Goal: Register for event/course

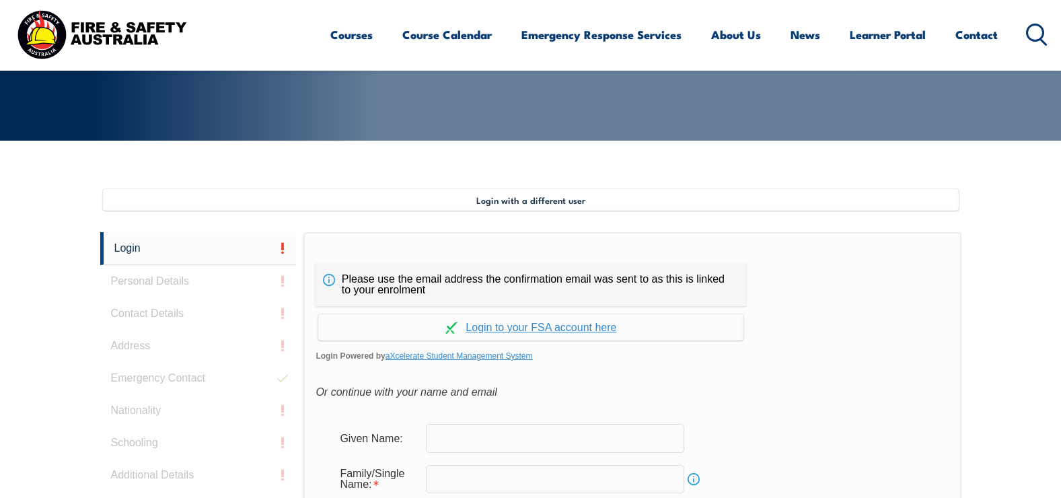
scroll to position [367, 0]
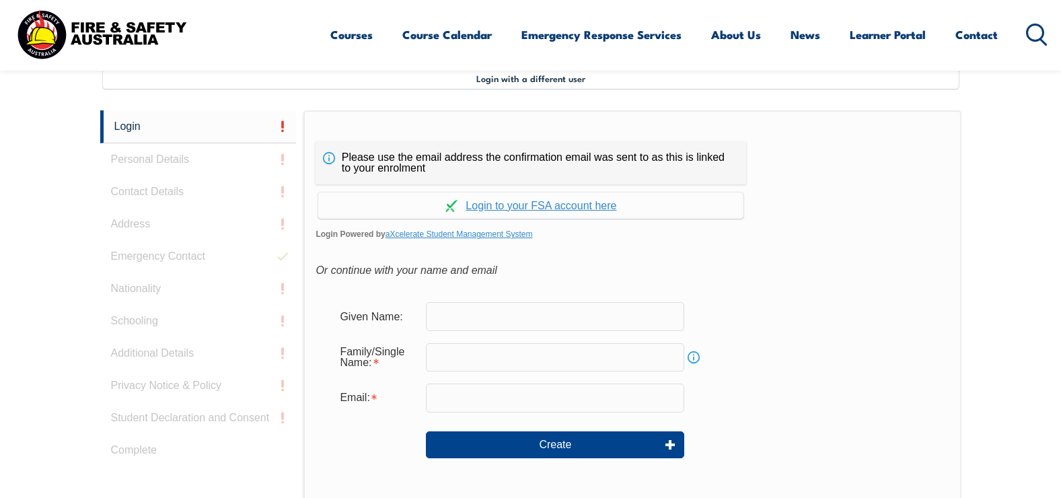
click at [515, 316] on input "text" at bounding box center [555, 316] width 258 height 28
type input "Harley"
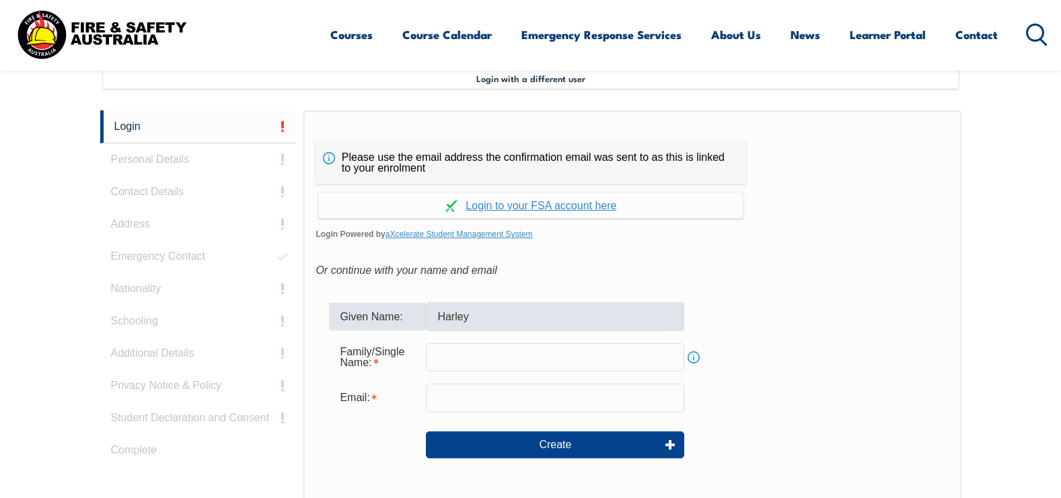
type input "Butler-Graham"
type input "harley.butler-graham@alstomgroup.com"
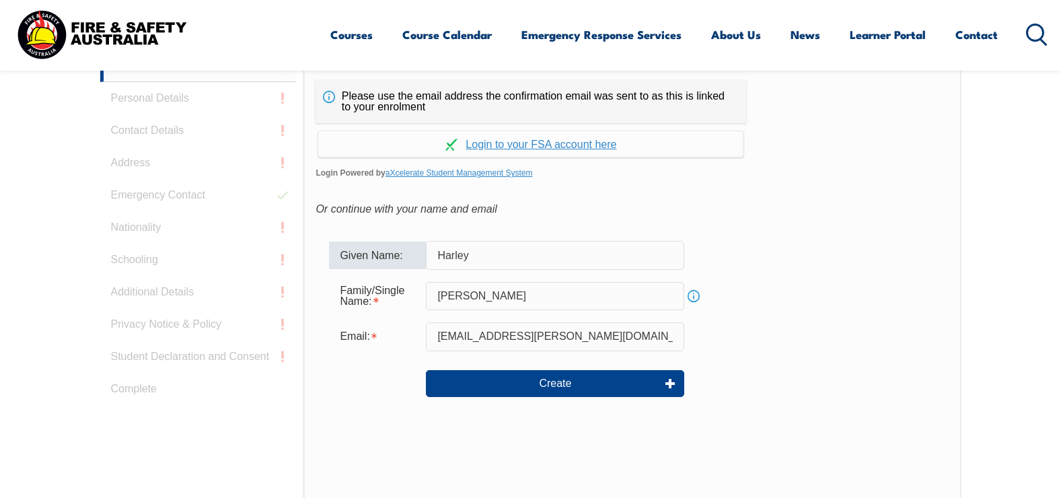
scroll to position [501, 0]
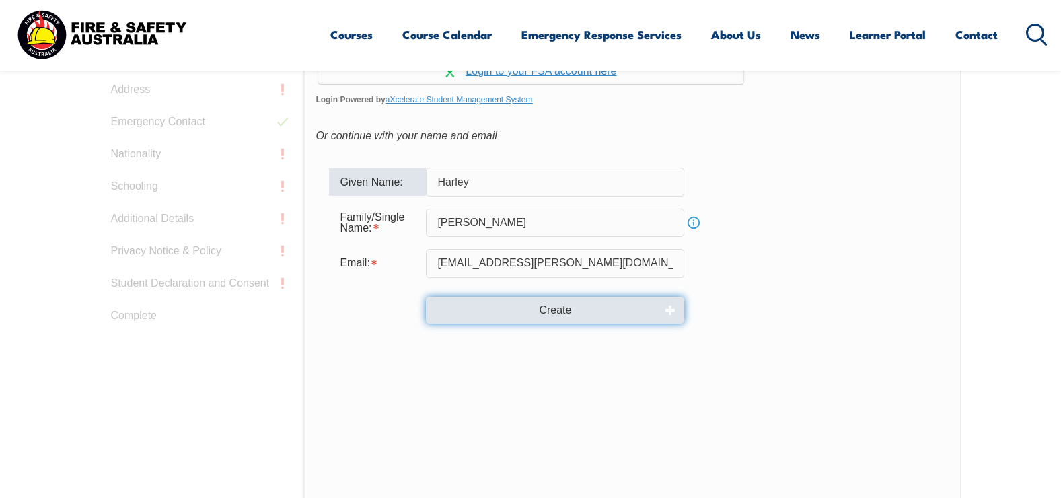
click at [573, 304] on button "Create" at bounding box center [555, 310] width 258 height 27
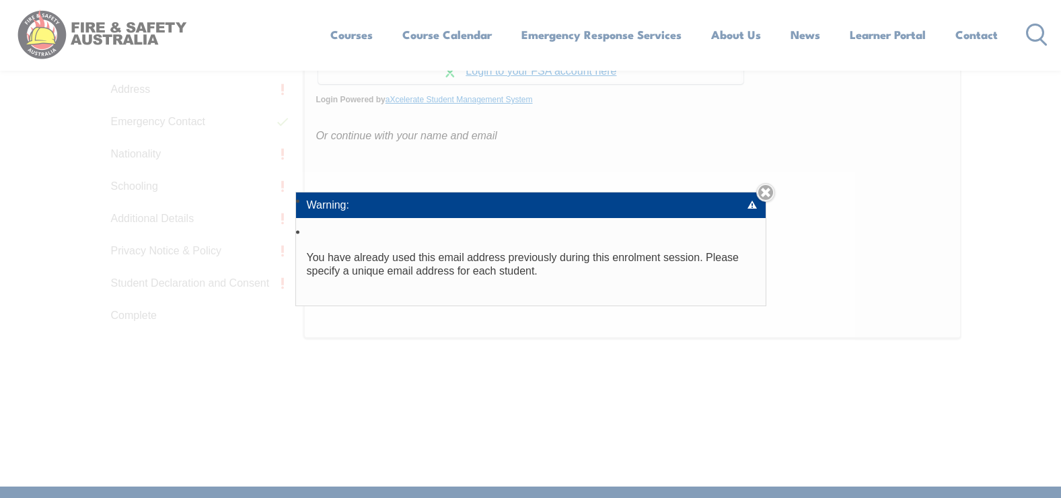
click at [644, 372] on div "Warning: You have already used this email address previously during this enrolm…" at bounding box center [530, 249] width 1061 height 498
click at [775, 194] on link "Close" at bounding box center [765, 192] width 19 height 19
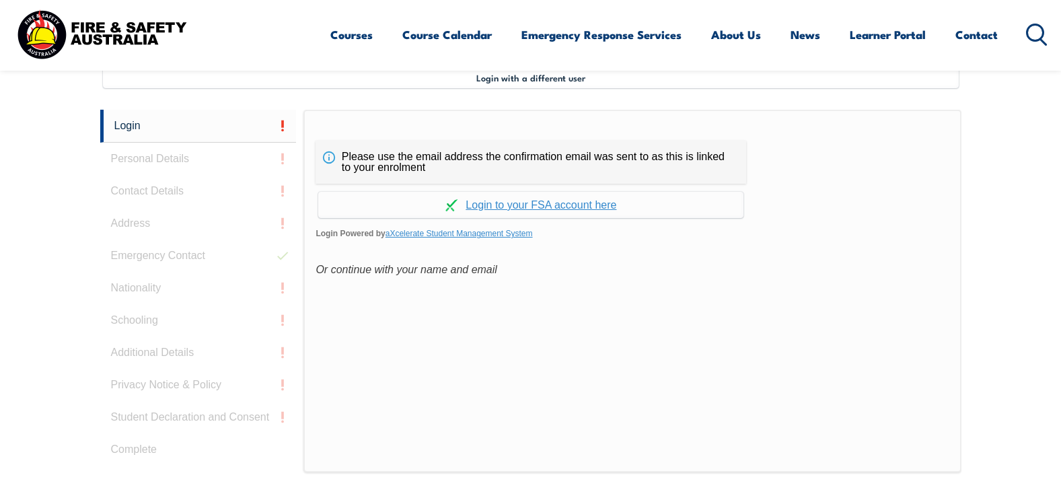
scroll to position [336, 0]
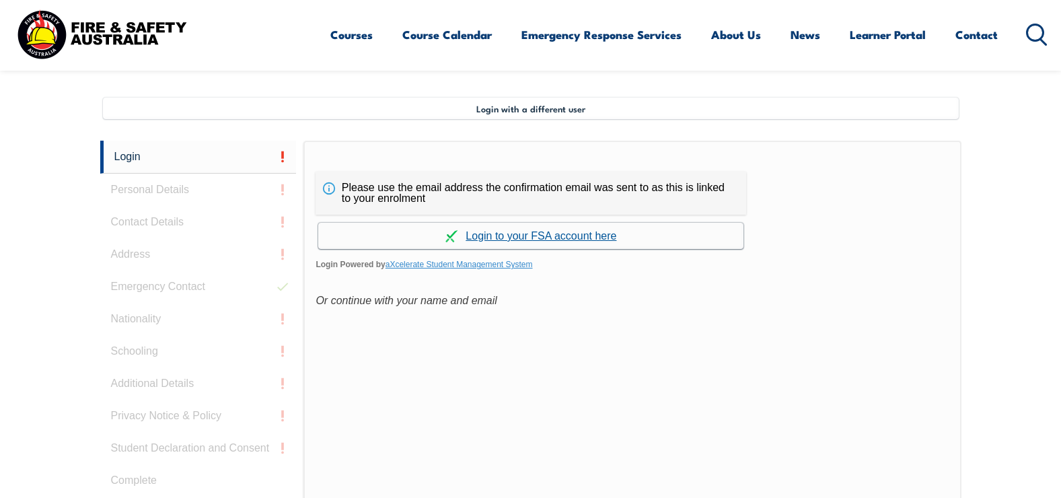
click at [531, 238] on link "Continue with aXcelerate" at bounding box center [530, 236] width 425 height 26
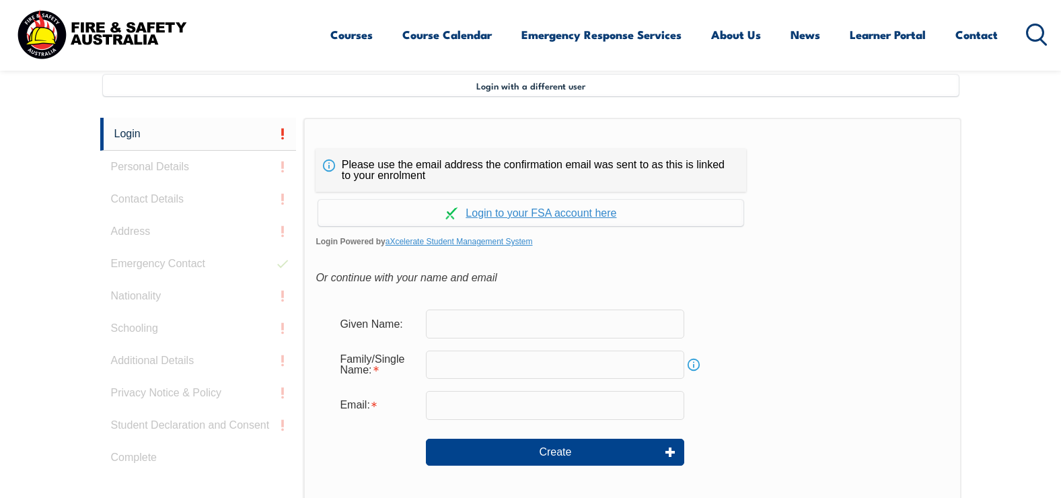
scroll to position [367, 0]
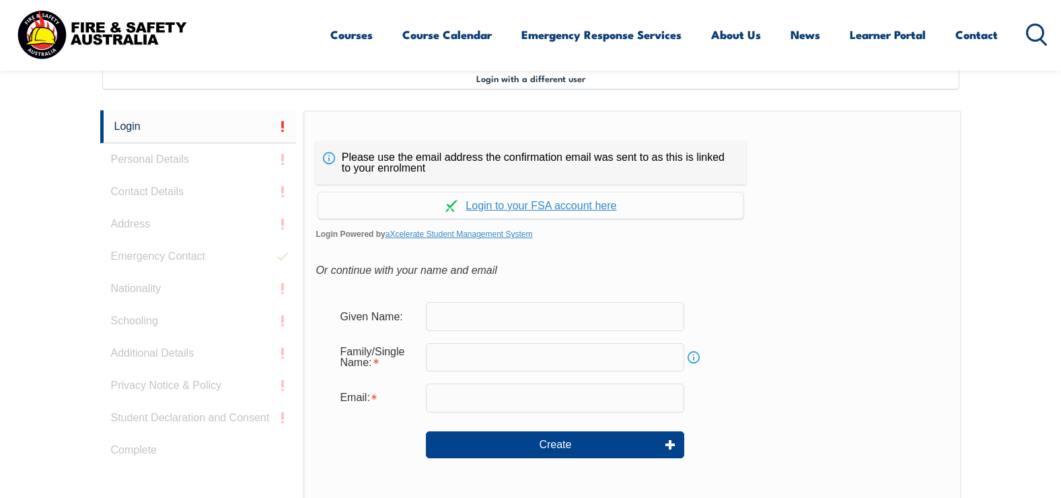
click at [560, 312] on input "text" at bounding box center [555, 316] width 258 height 28
type input "Harley"
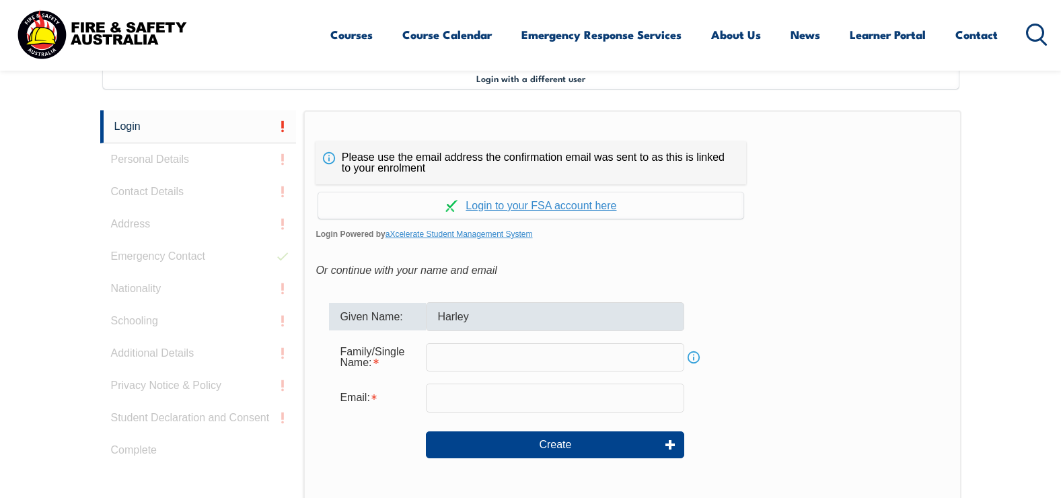
type input "Butler-Graham"
type input "harley.butler-graham@alstomgroup.com"
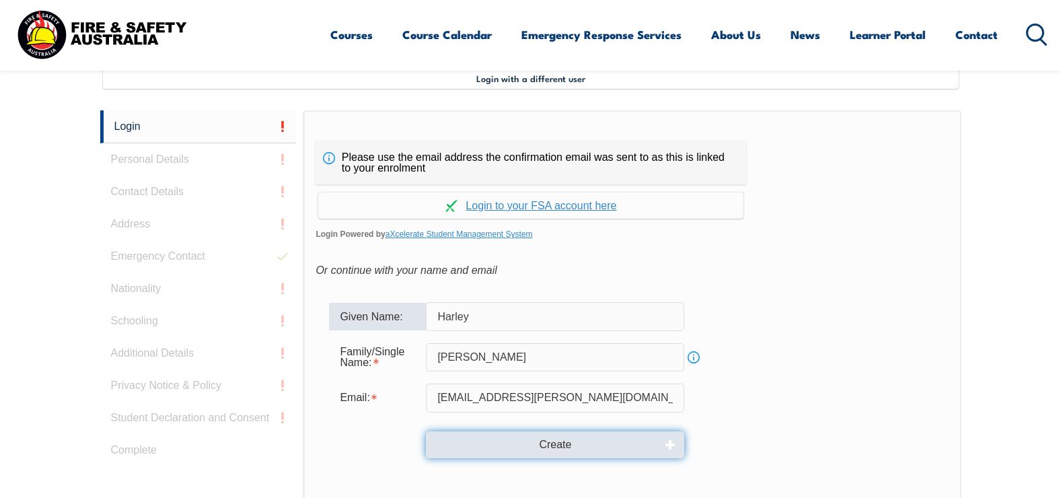
click at [540, 447] on button "Create" at bounding box center [555, 444] width 258 height 27
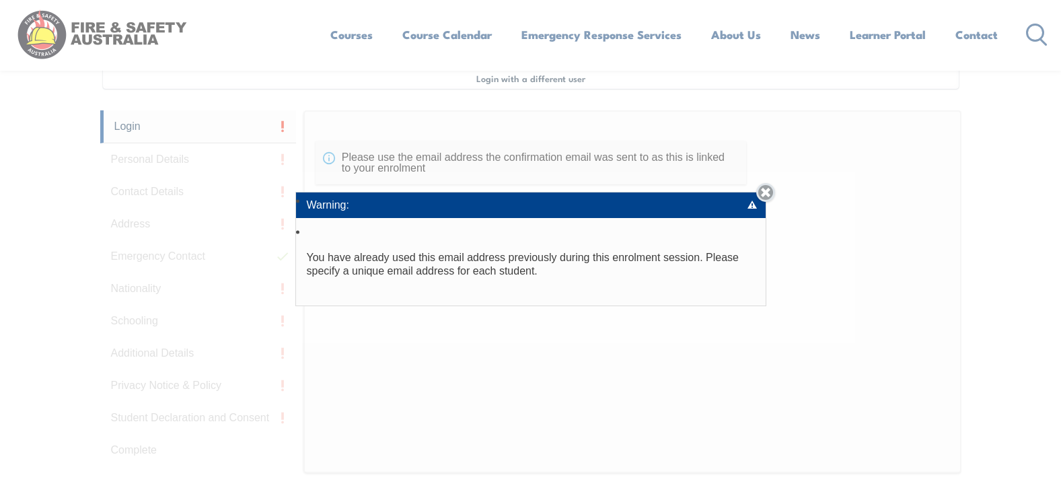
click at [771, 192] on link "Close" at bounding box center [765, 192] width 19 height 19
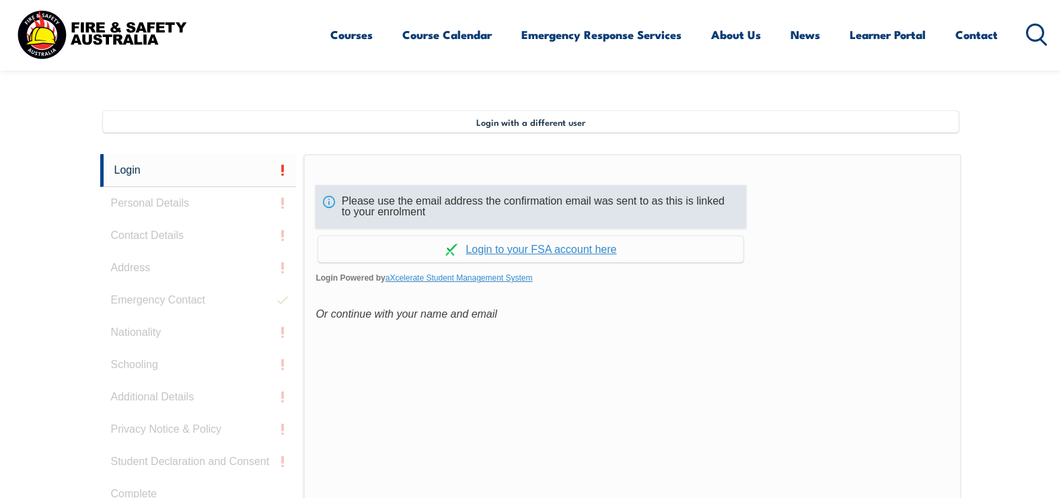
scroll to position [299, 0]
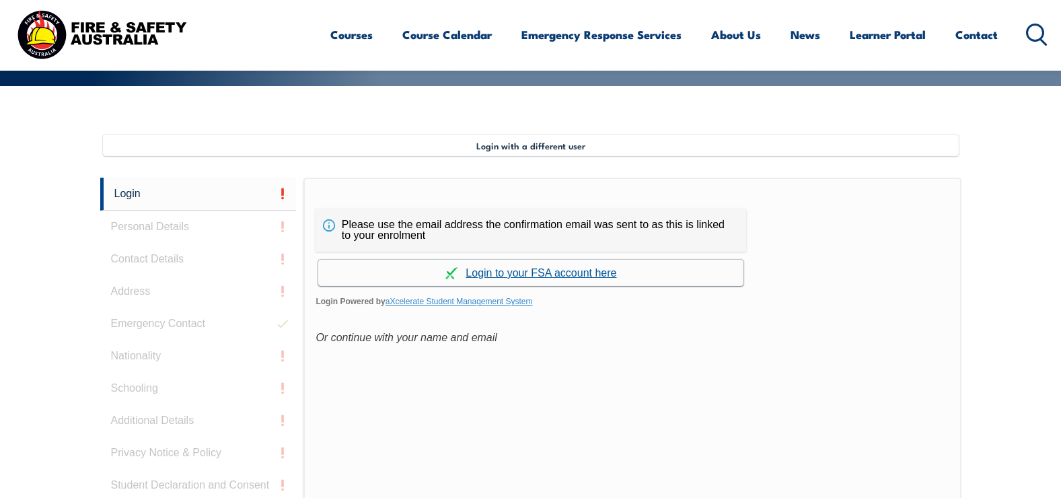
click at [558, 273] on link "Continue with aXcelerate" at bounding box center [530, 273] width 425 height 26
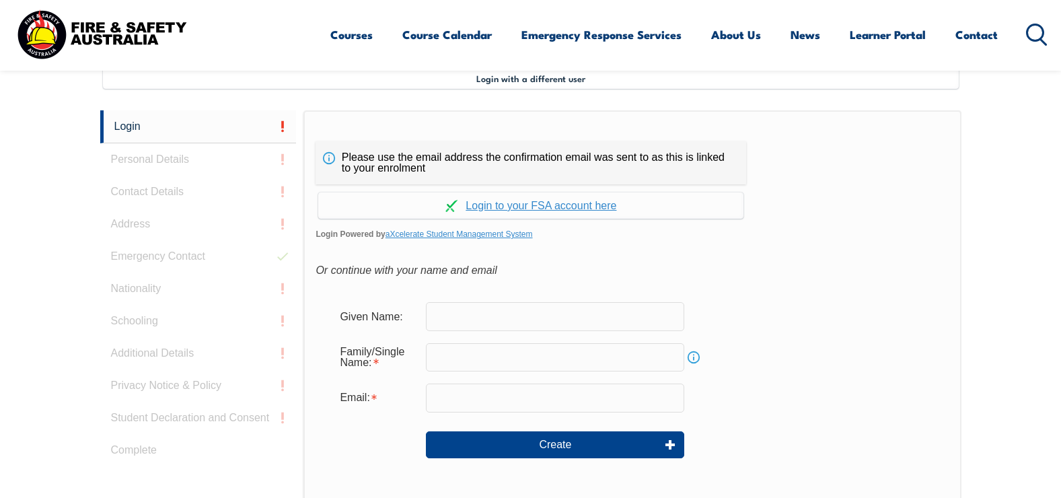
scroll to position [30, 0]
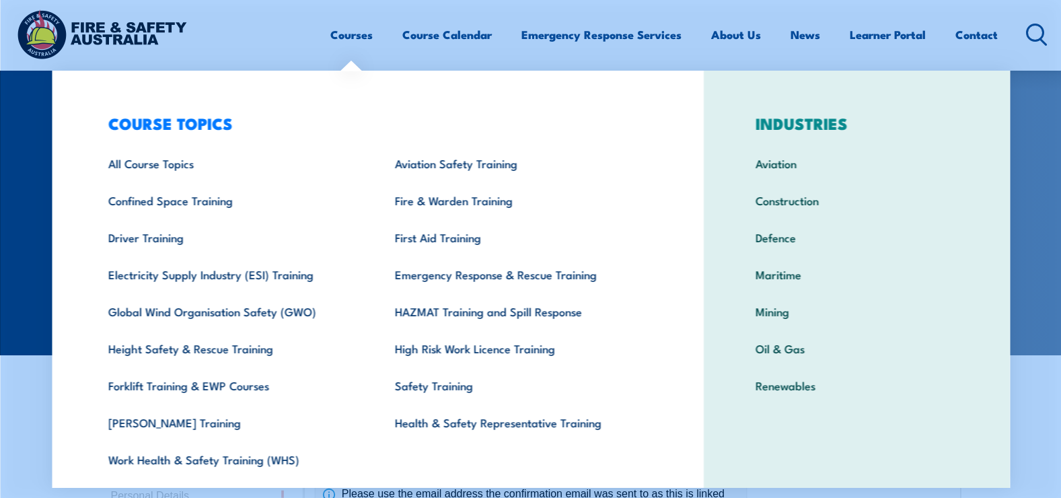
click at [336, 42] on link "Courses" at bounding box center [351, 35] width 42 height 36
